Goal: Task Accomplishment & Management: Use online tool/utility

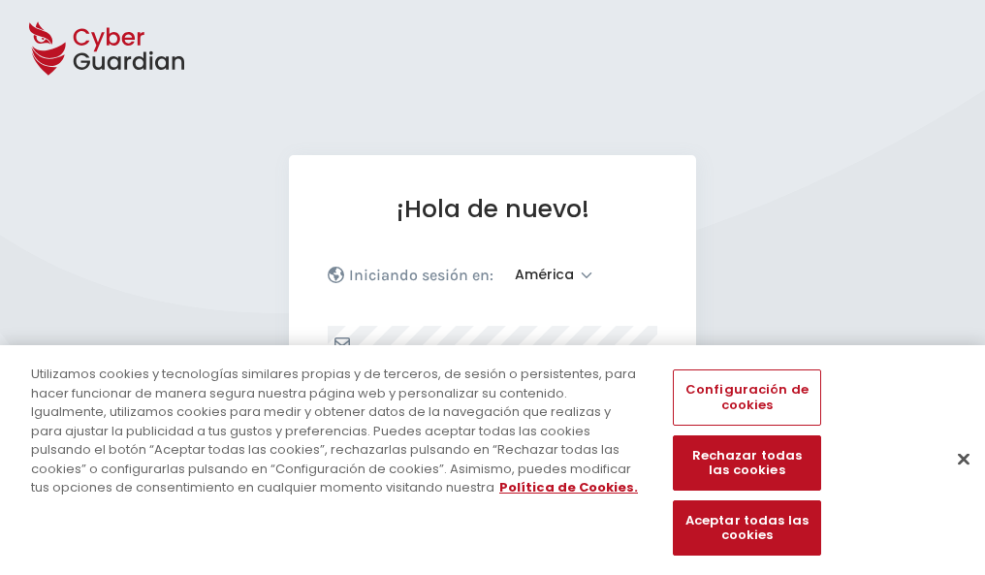
select select "América"
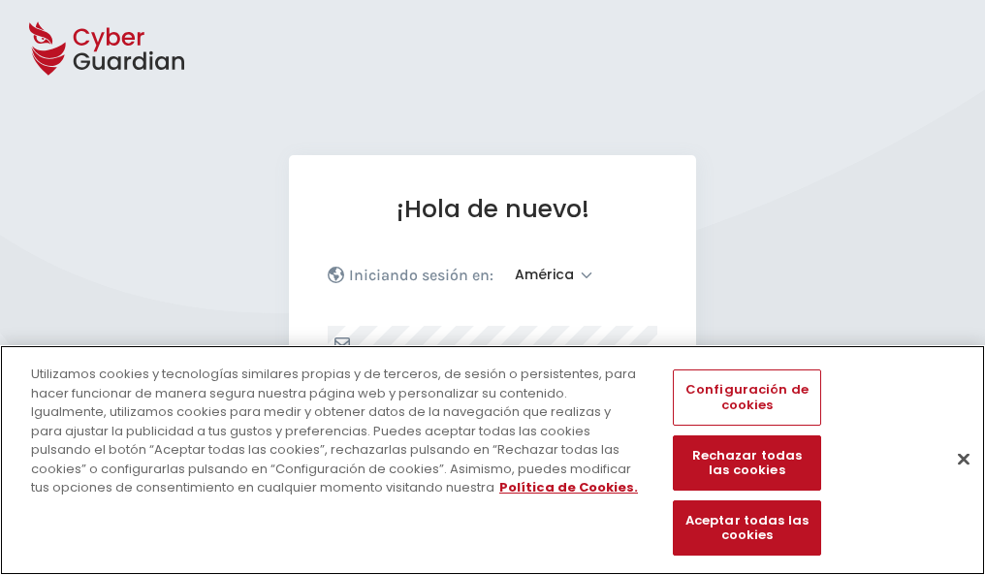
scroll to position [253, 0]
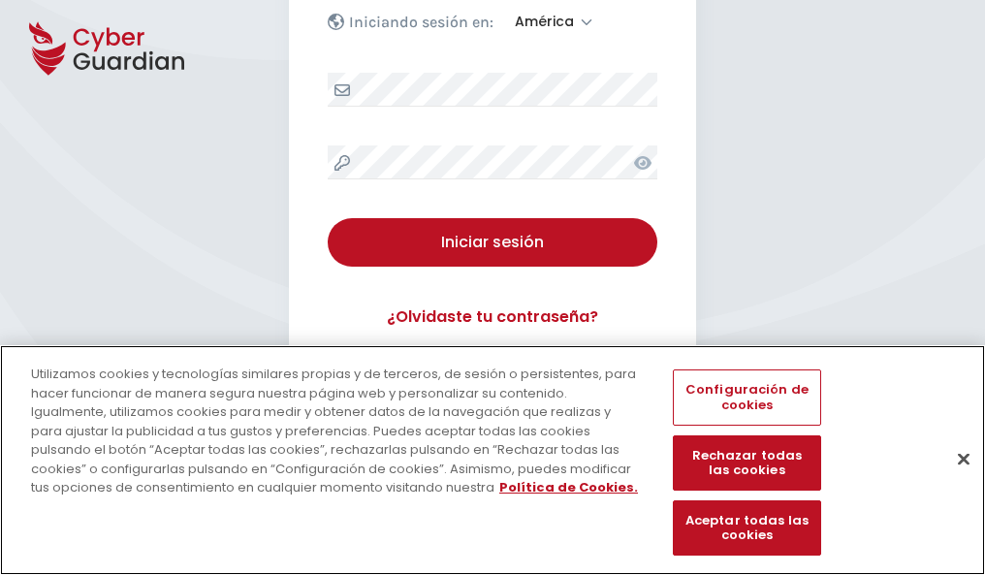
click at [954, 479] on button "Cerrar" at bounding box center [963, 458] width 43 height 43
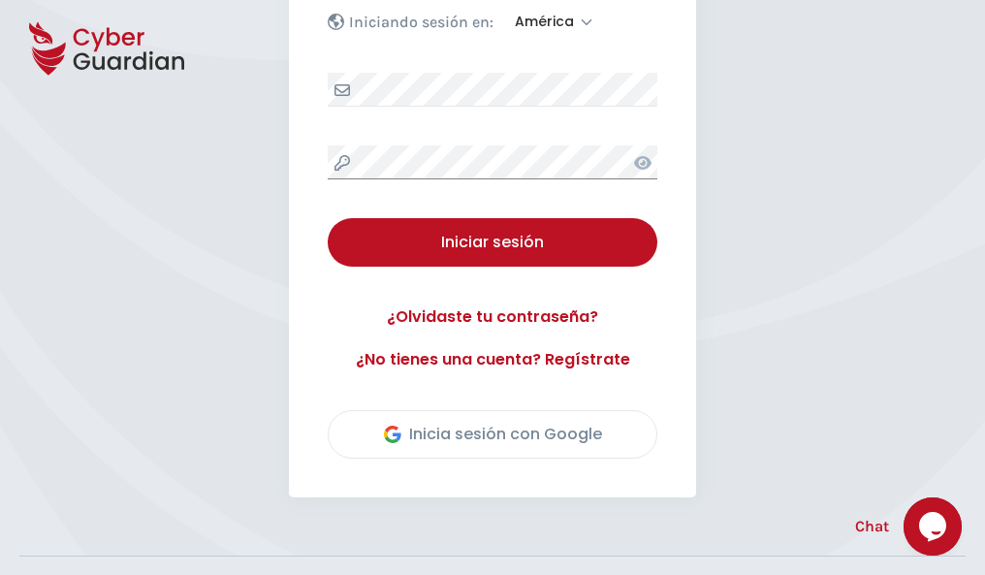
scroll to position [440, 0]
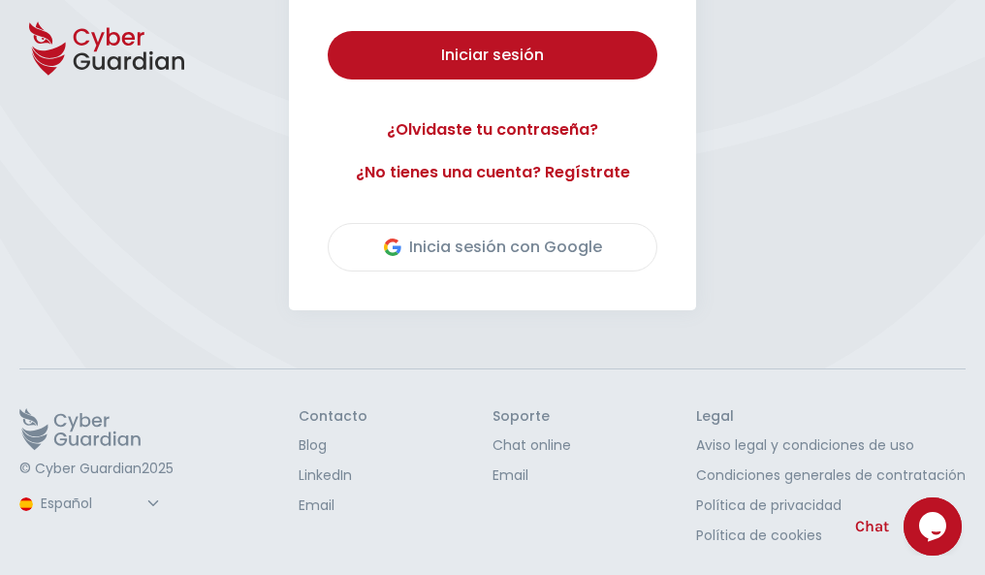
click at [328, 31] on button "Iniciar sesión" at bounding box center [493, 55] width 330 height 48
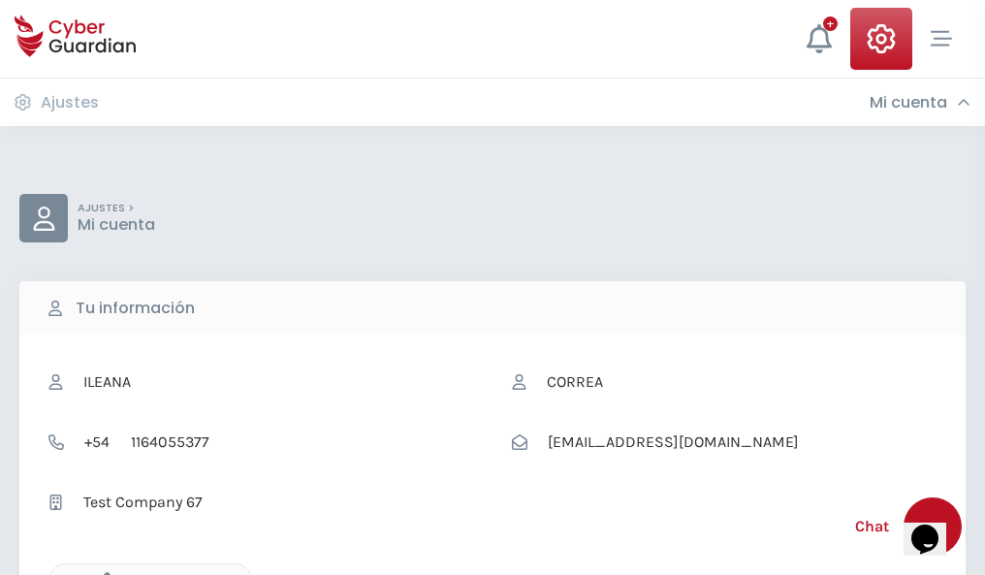
click at [102, 573] on icon "button" at bounding box center [102, 580] width 16 height 16
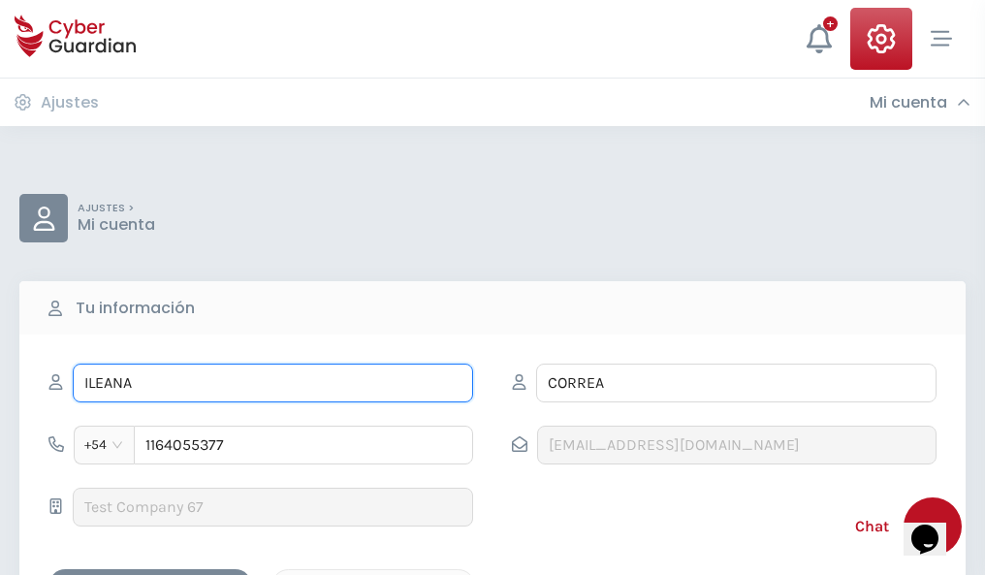
click at [272, 383] on input "ILEANA" at bounding box center [273, 382] width 400 height 39
type input "I"
type input "Feliciano"
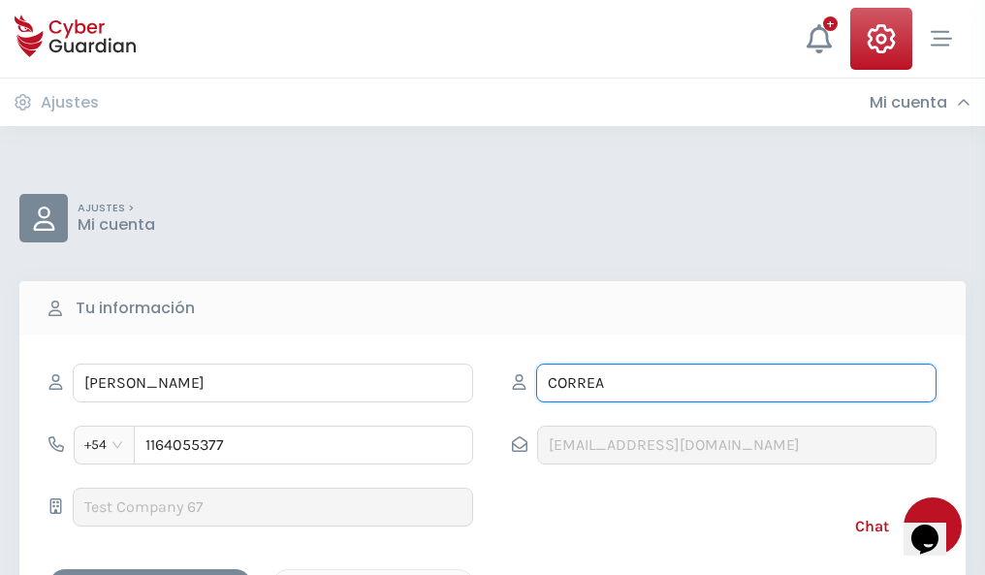
click at [736, 383] on input "CORREA" at bounding box center [736, 382] width 400 height 39
type input "C"
type input "Campillo"
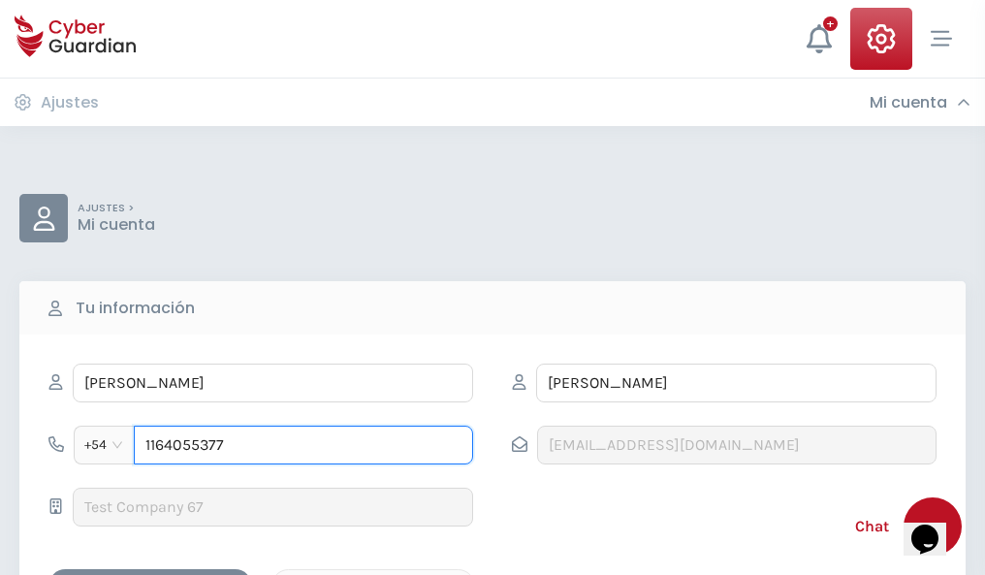
click at [303, 445] on input "1164055377" at bounding box center [303, 444] width 339 height 39
type input "1"
type input "4973959075"
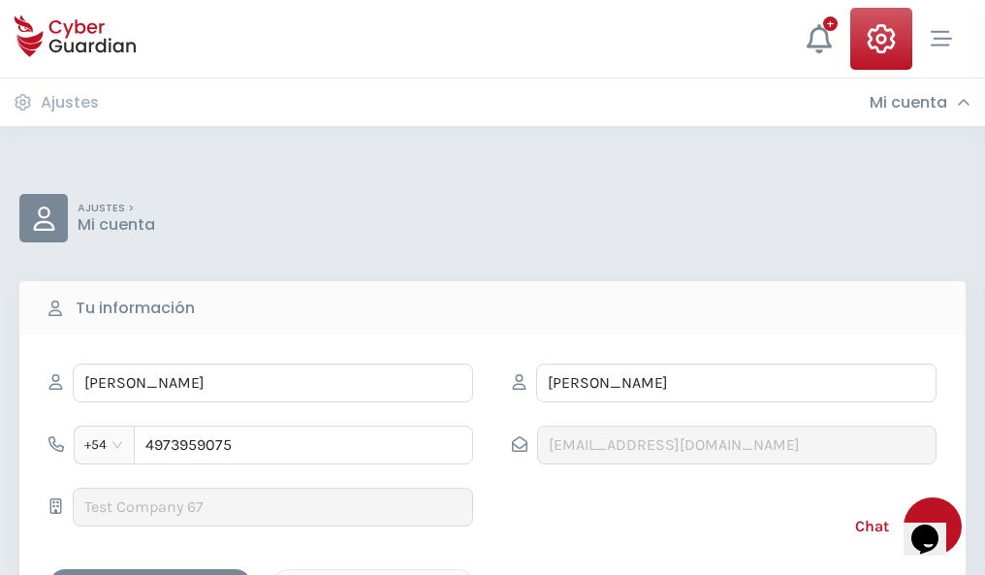
click at [373, 574] on div "Cancelar" at bounding box center [373, 586] width 173 height 24
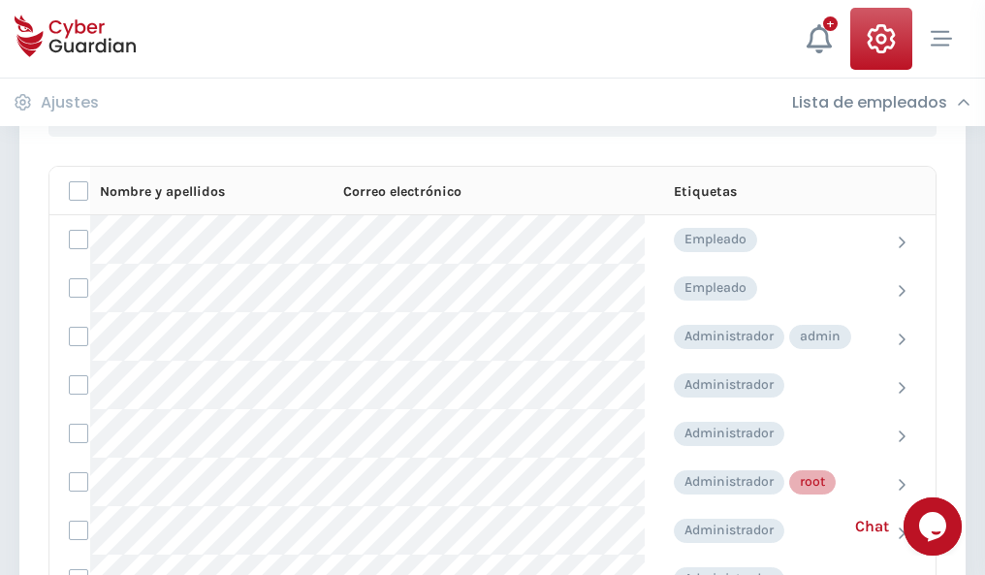
scroll to position [975, 0]
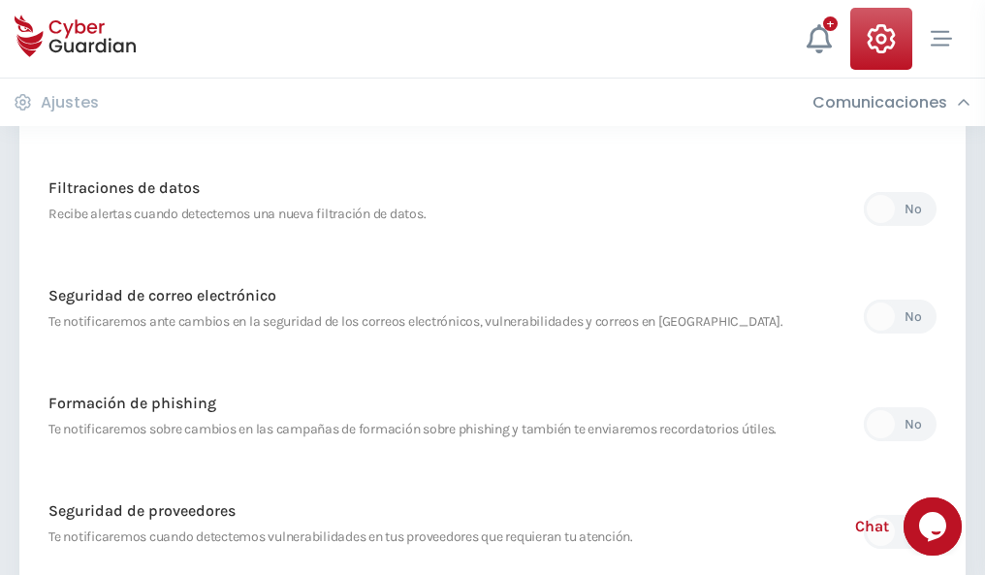
scroll to position [1021, 0]
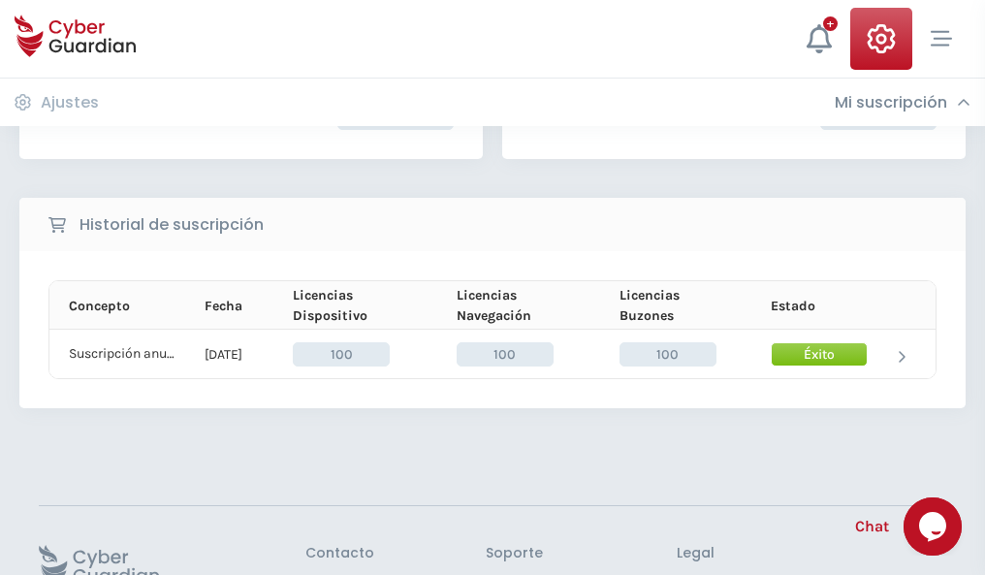
scroll to position [491, 0]
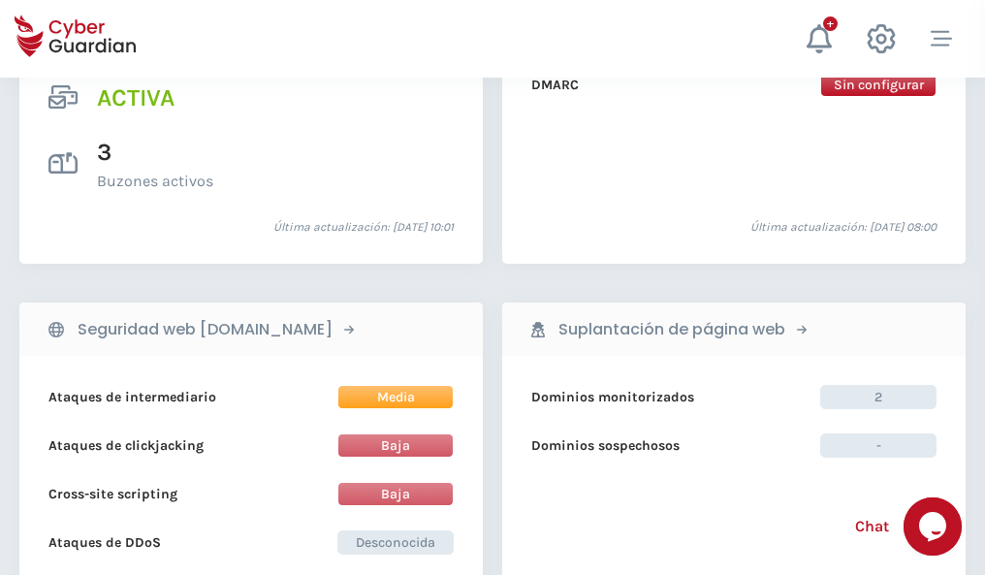
scroll to position [1969, 0]
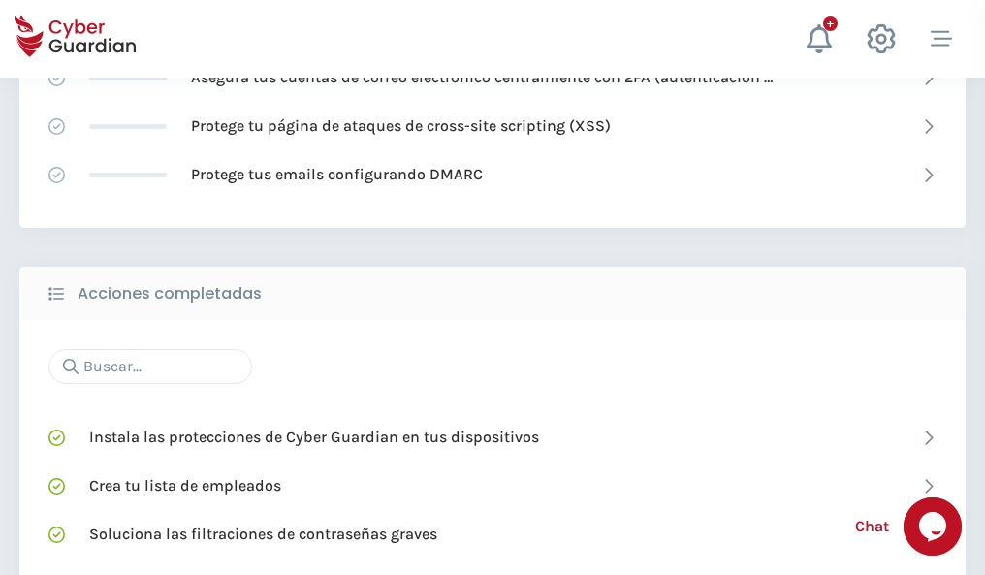
scroll to position [1291, 0]
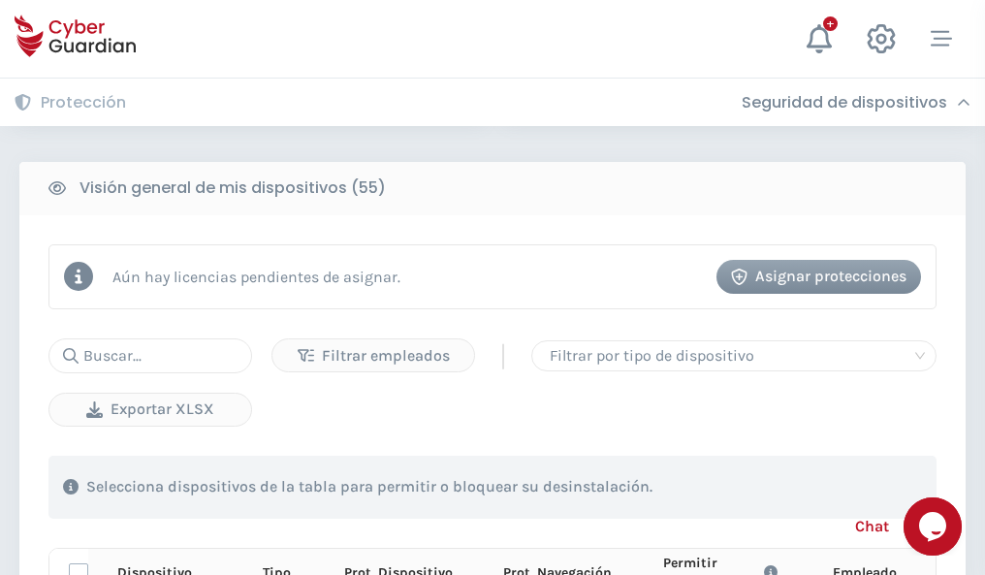
scroll to position [1713, 0]
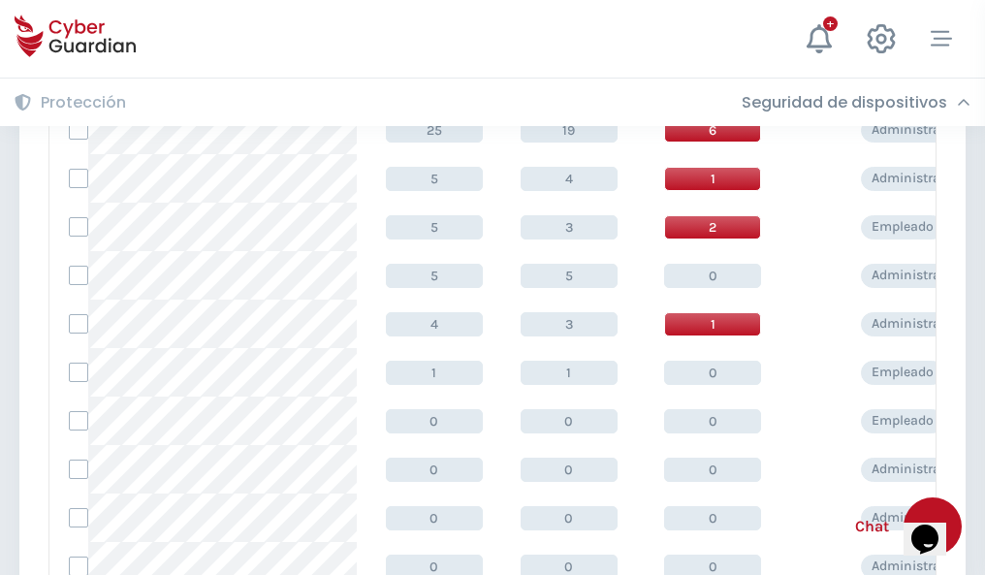
scroll to position [977, 0]
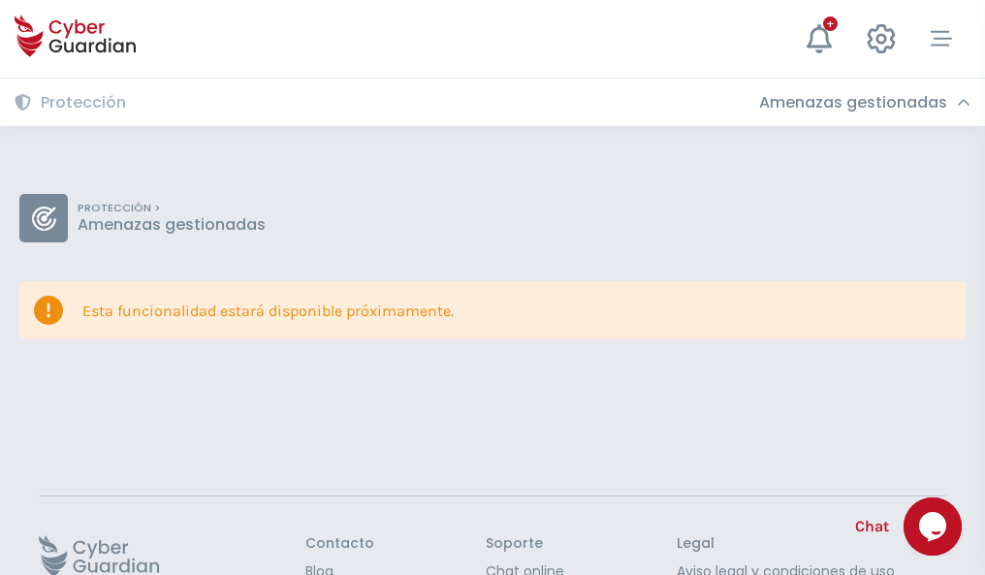
scroll to position [126, 0]
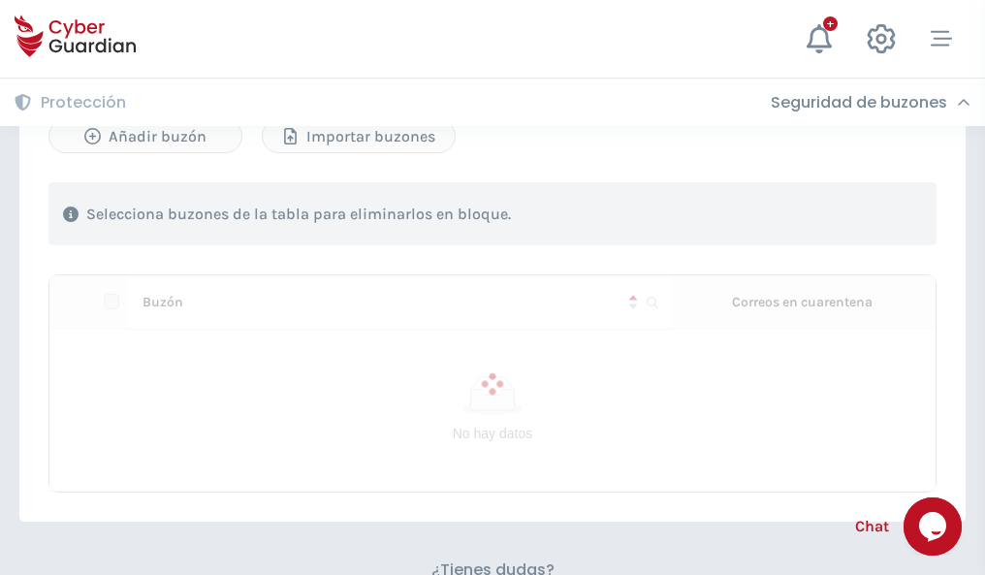
scroll to position [830, 0]
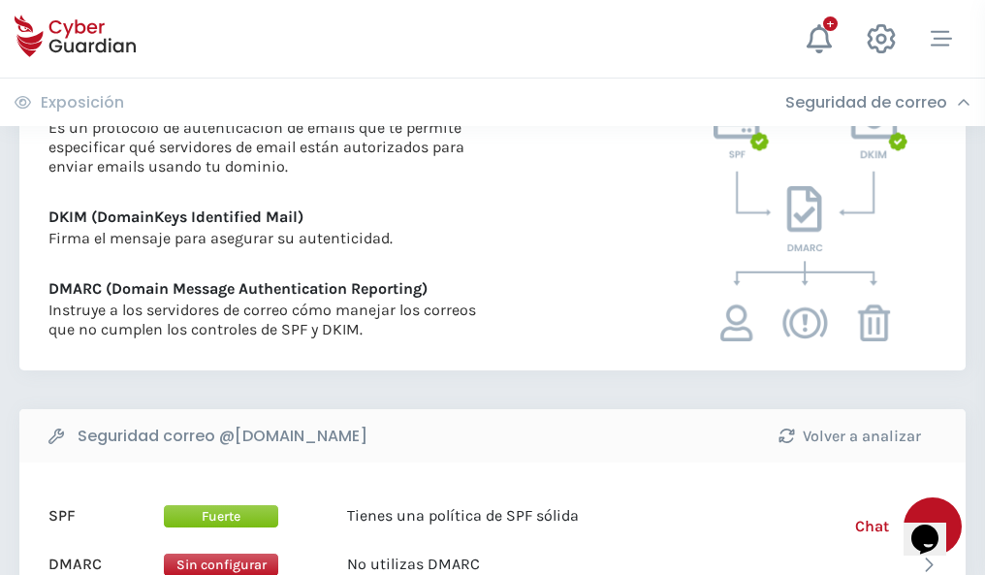
scroll to position [1046, 0]
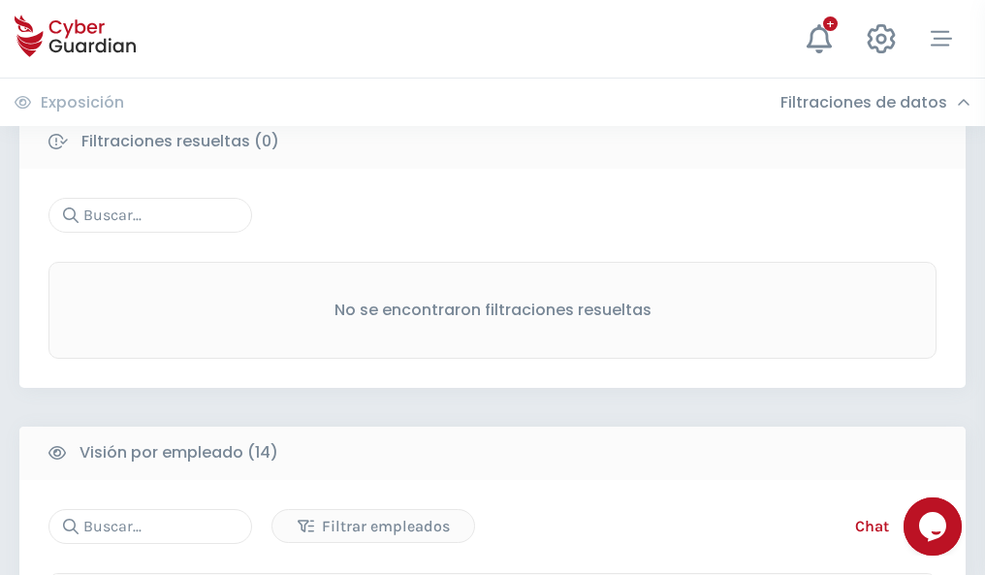
scroll to position [1750, 0]
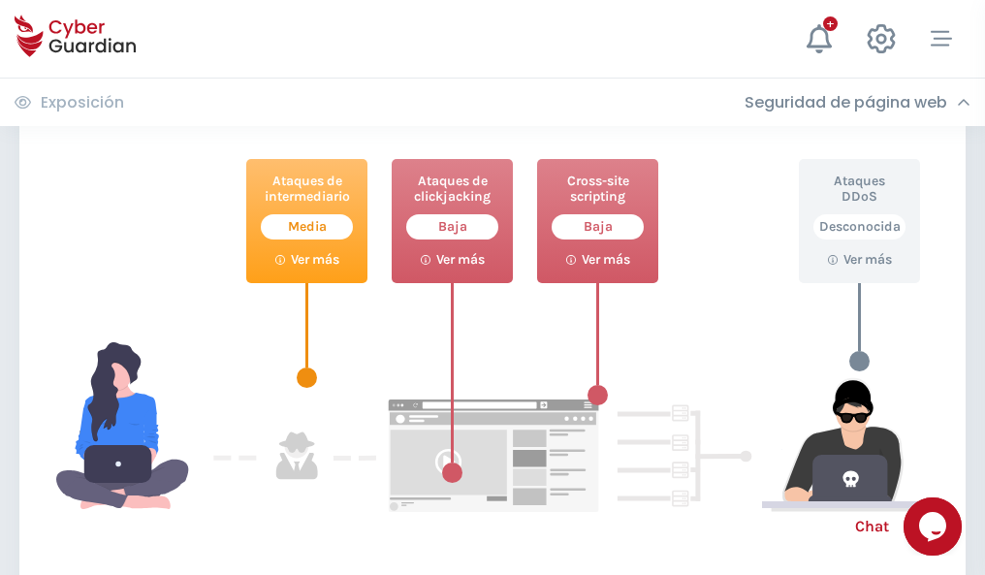
scroll to position [1055, 0]
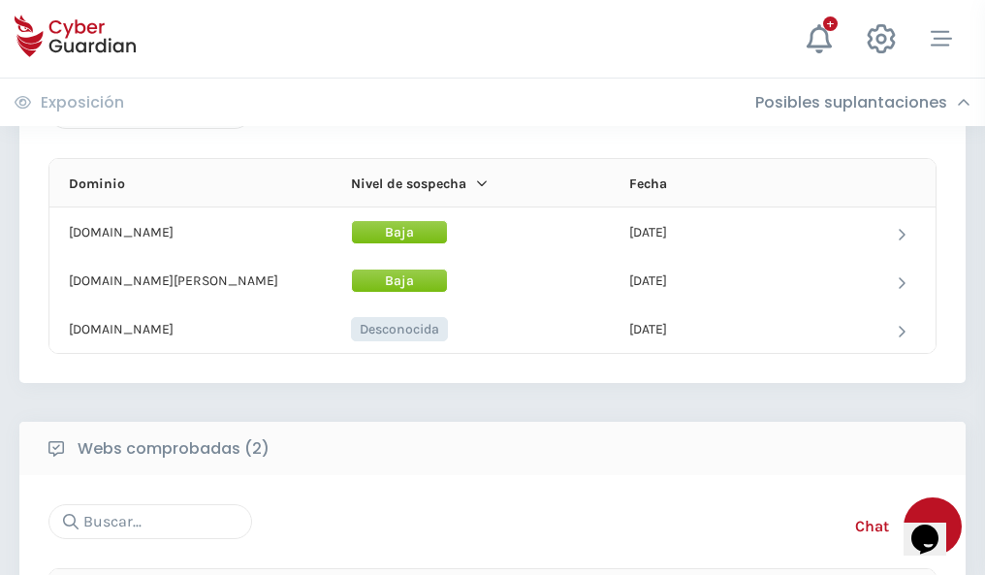
scroll to position [1163, 0]
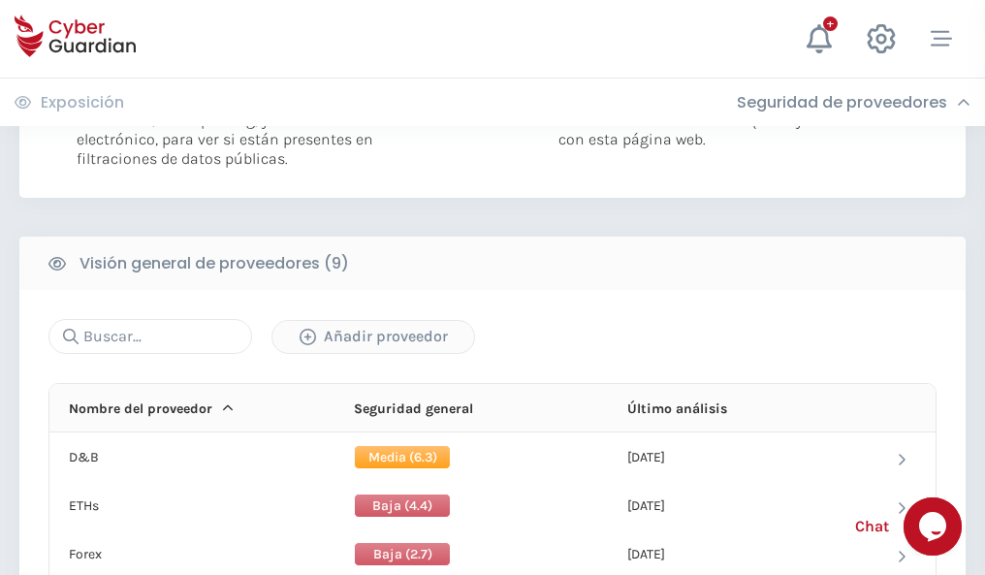
scroll to position [1395, 0]
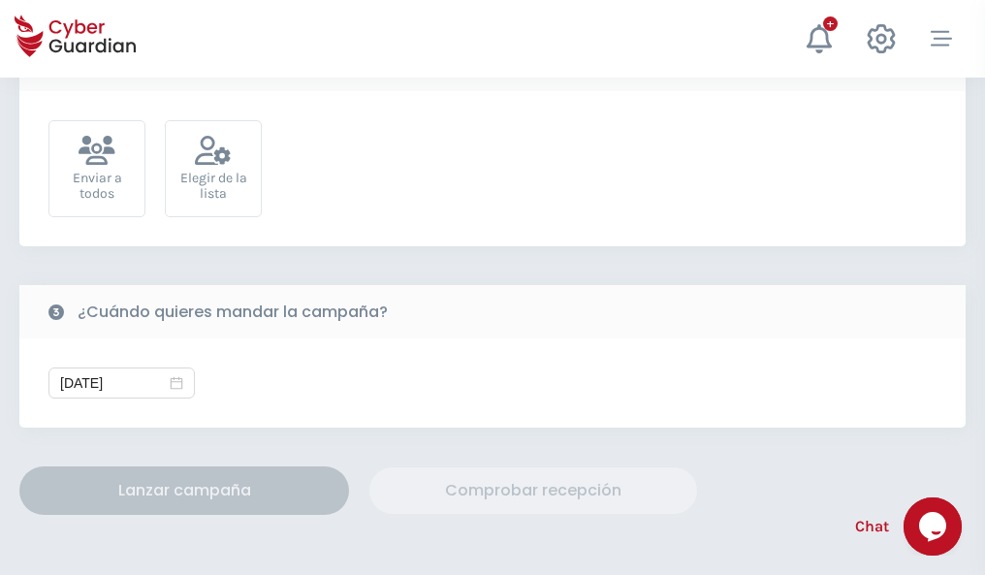
scroll to position [709, 0]
